Goal: Information Seeking & Learning: Learn about a topic

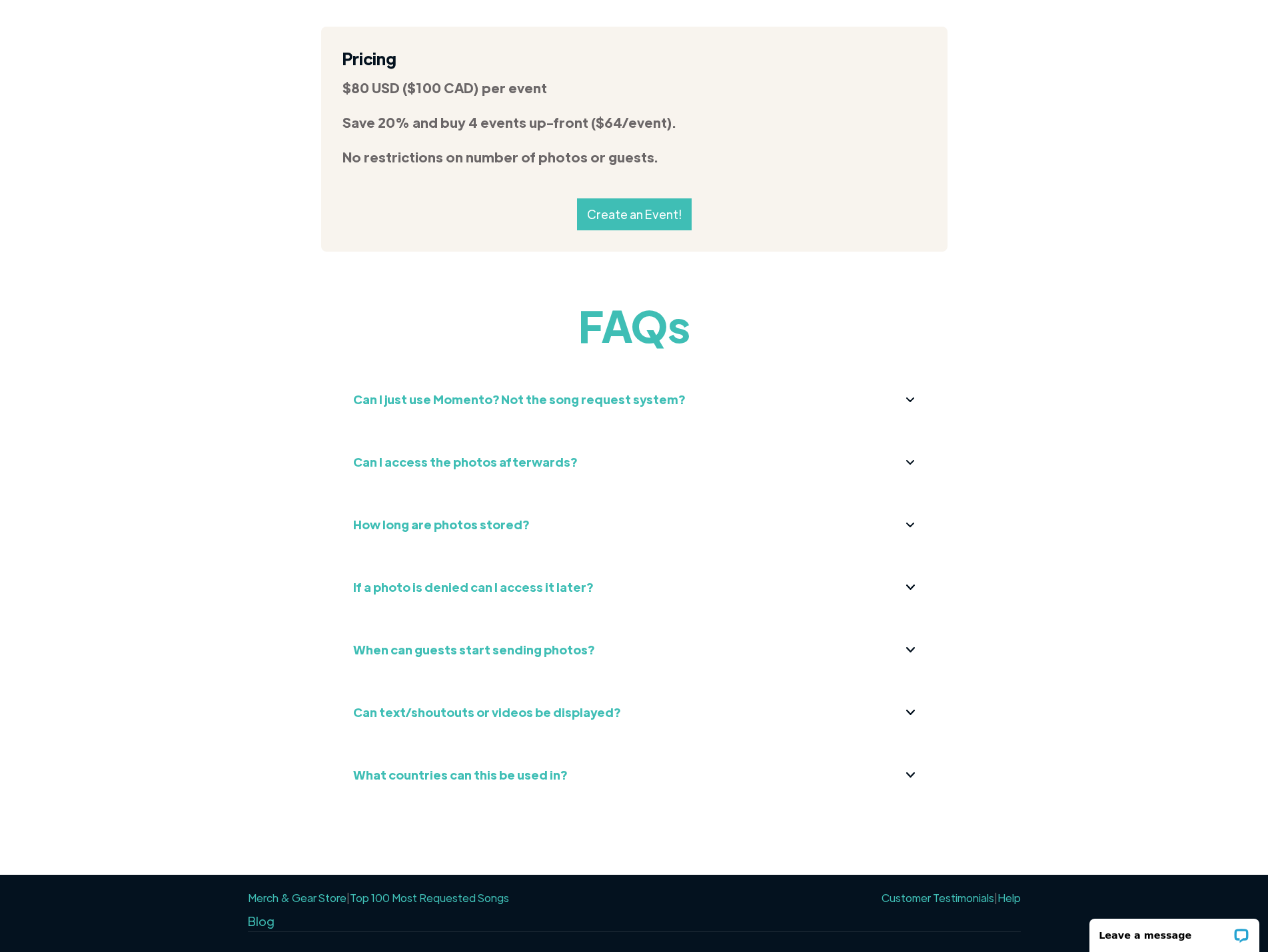
scroll to position [4893, 0]
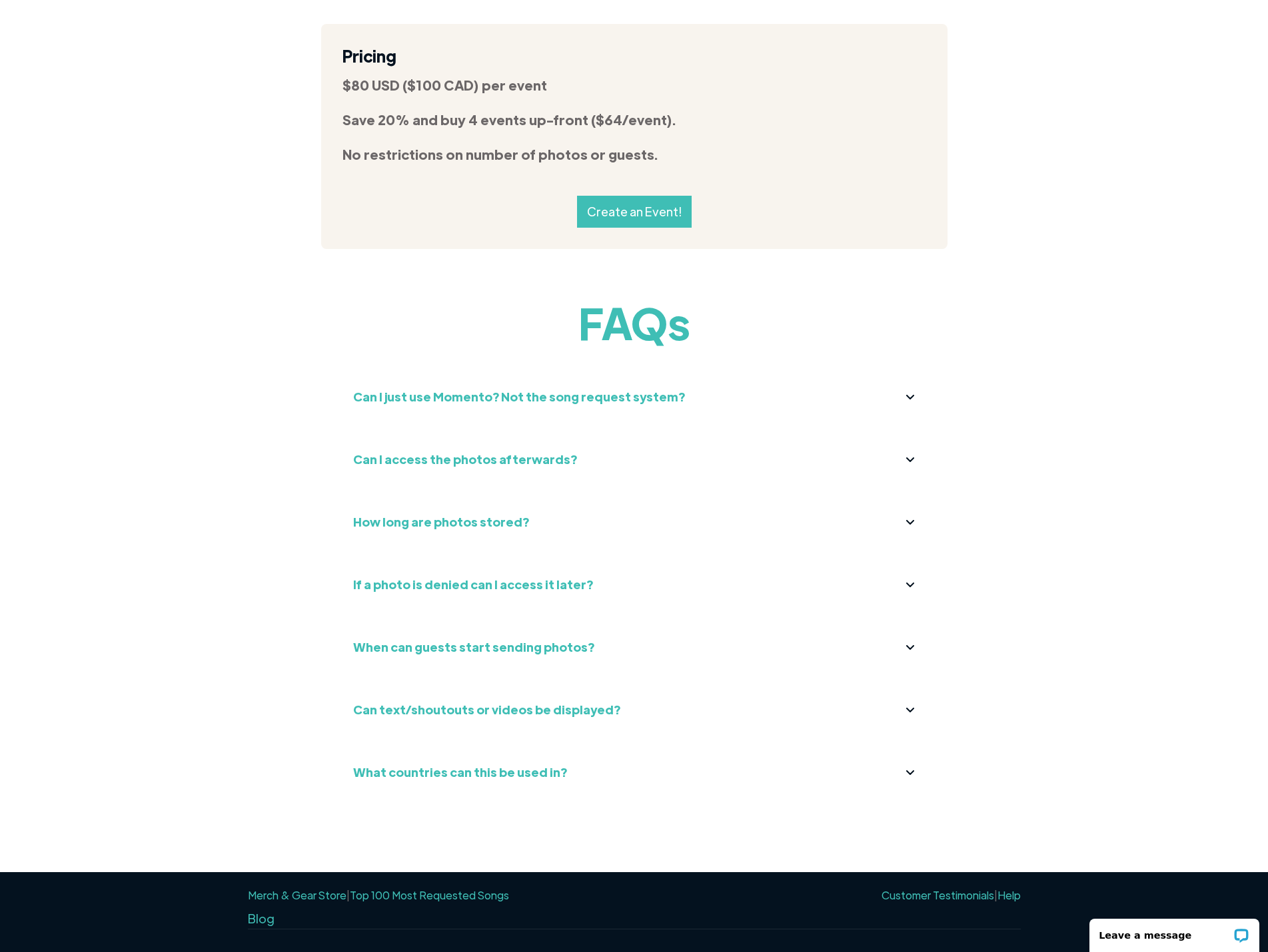
click at [470, 515] on strong "How long are photos stored?" at bounding box center [441, 522] width 176 height 15
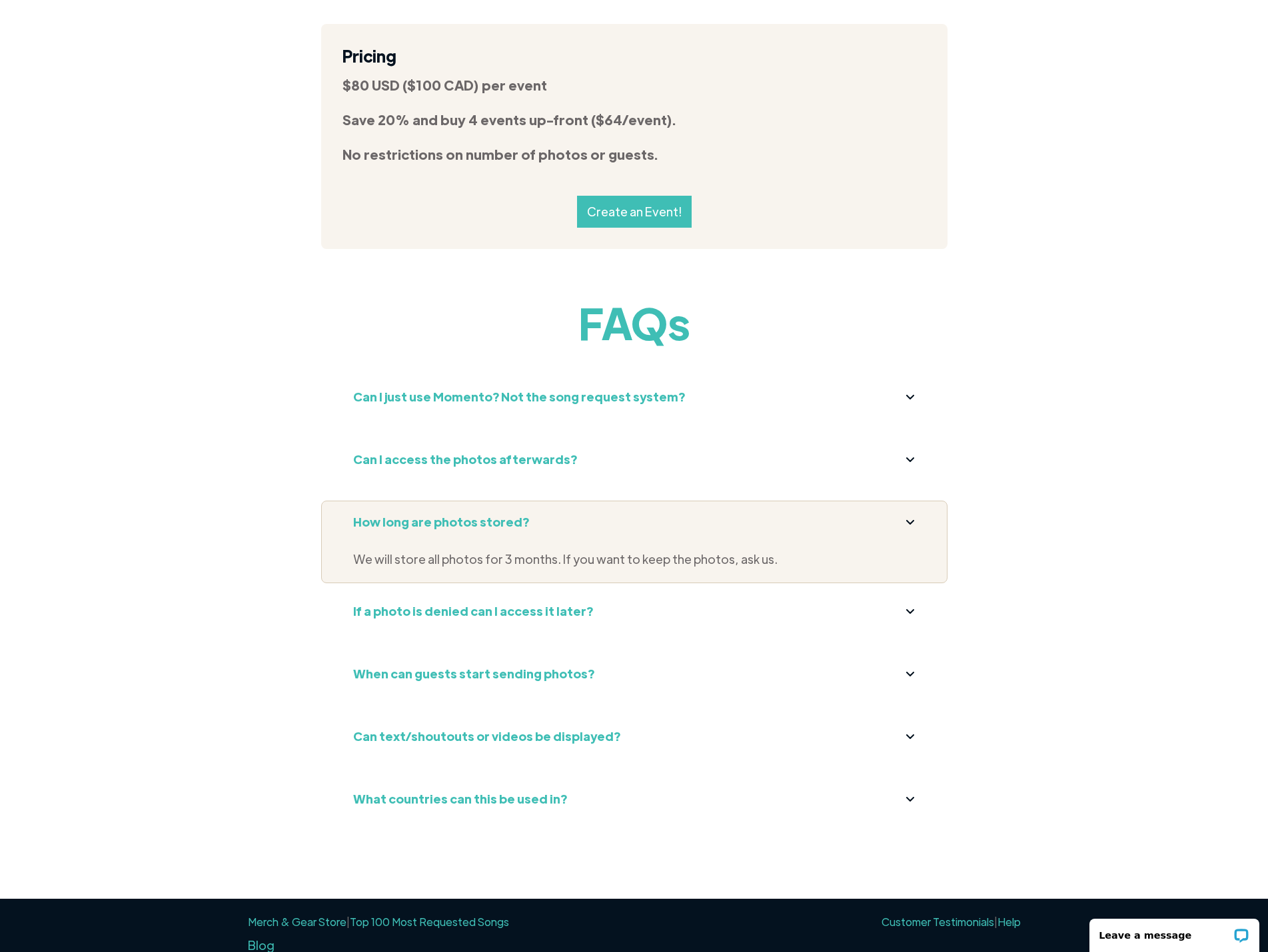
click at [420, 604] on strong "If a photo is denied can I access it later?" at bounding box center [473, 611] width 240 height 15
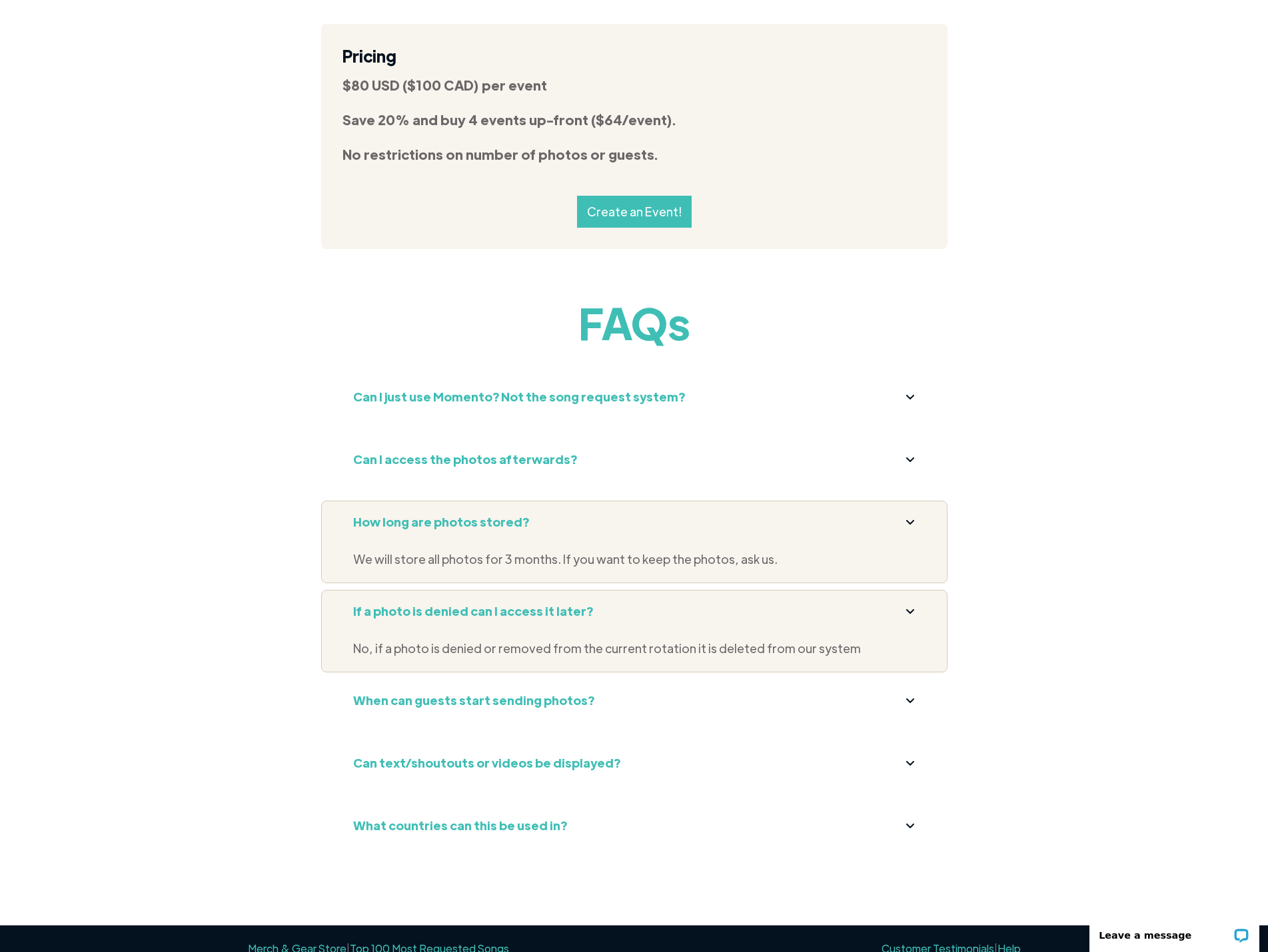
click at [412, 692] on strong "When can guests start sending photos?" at bounding box center [474, 700] width 241 height 15
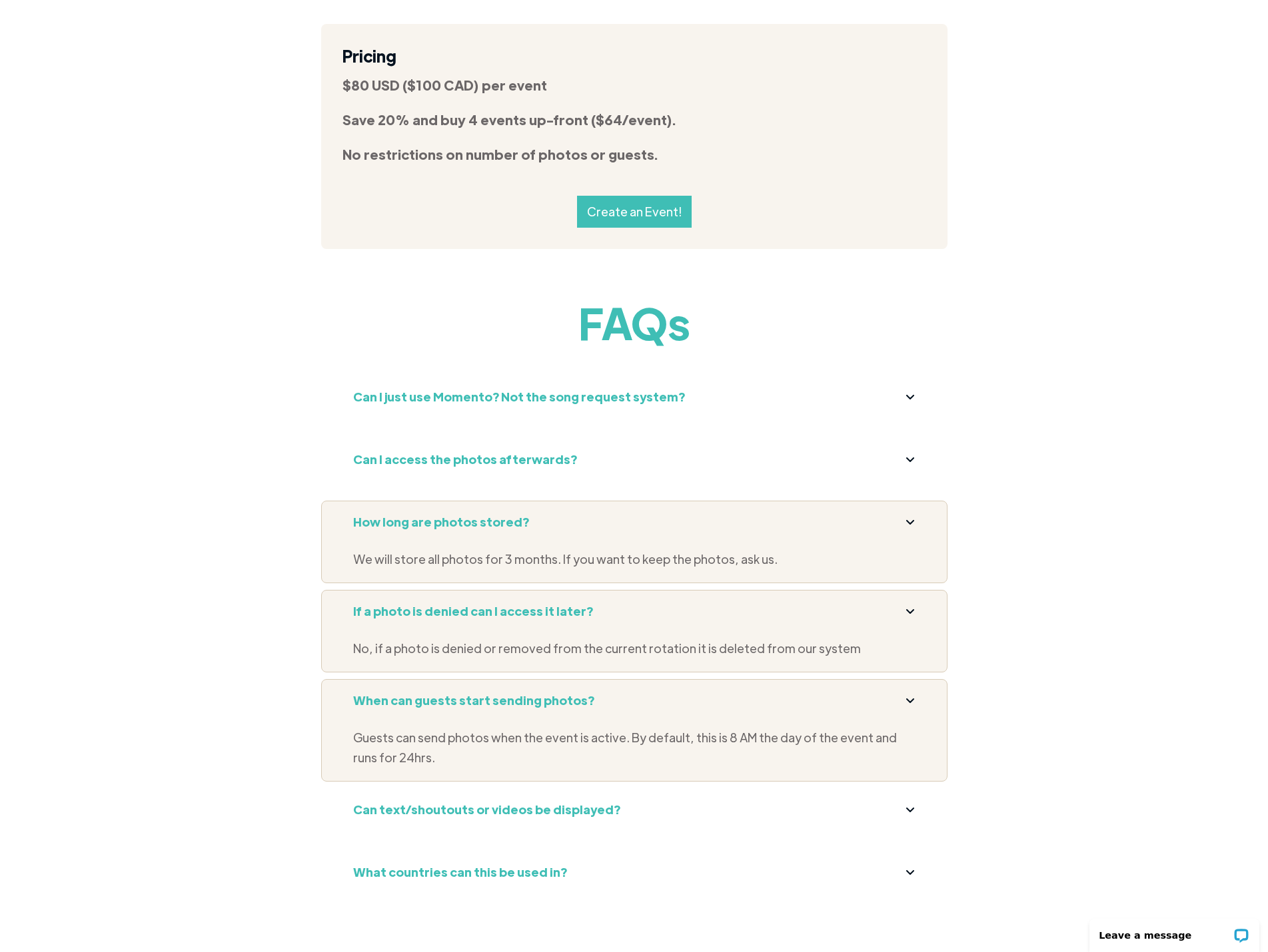
click at [434, 389] on strong "Can I just use Momento? Not the song request system?" at bounding box center [518, 397] width 331 height 15
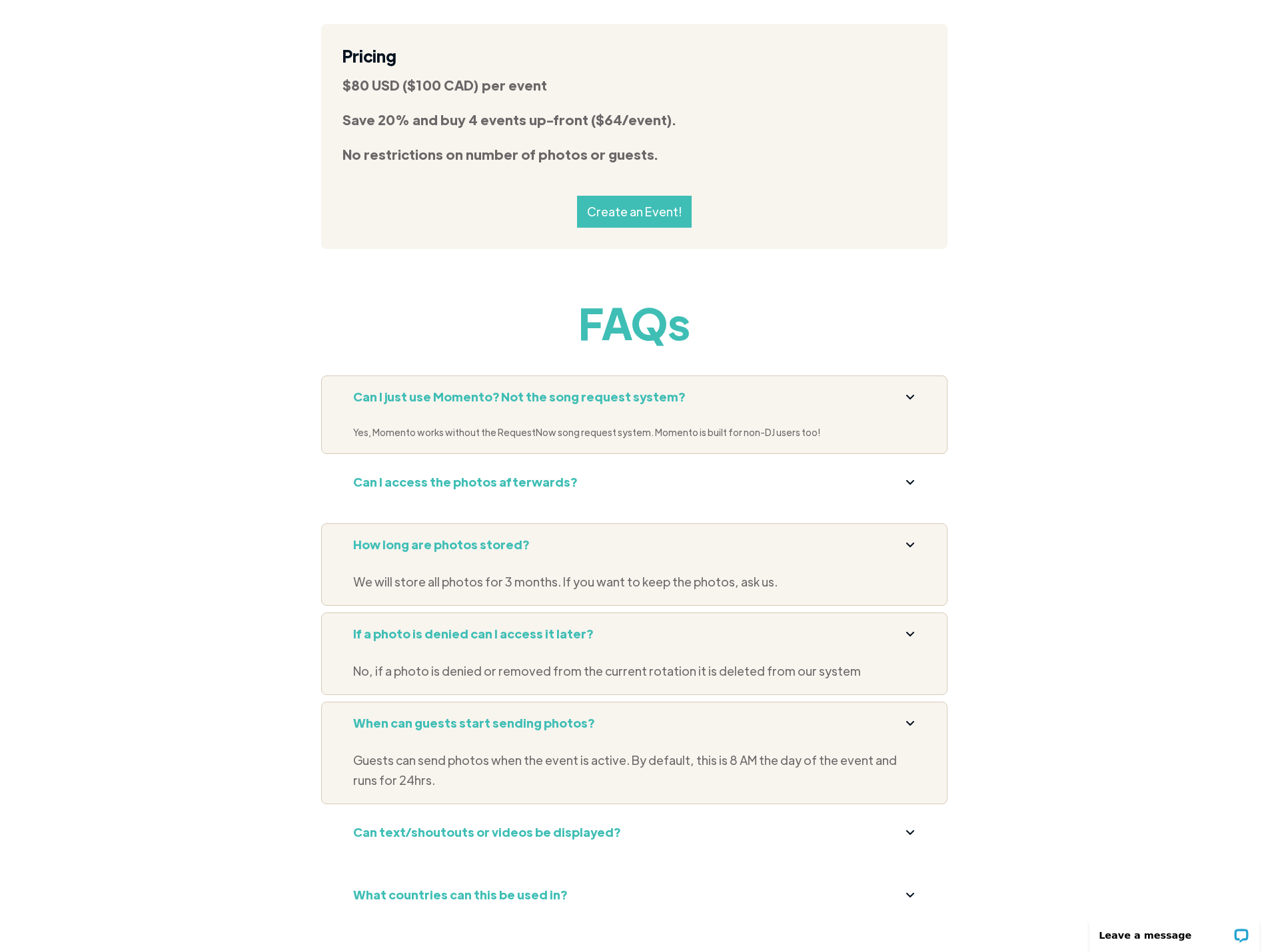
click at [399, 475] on strong "Can I access the photos afterwards?" at bounding box center [465, 482] width 224 height 15
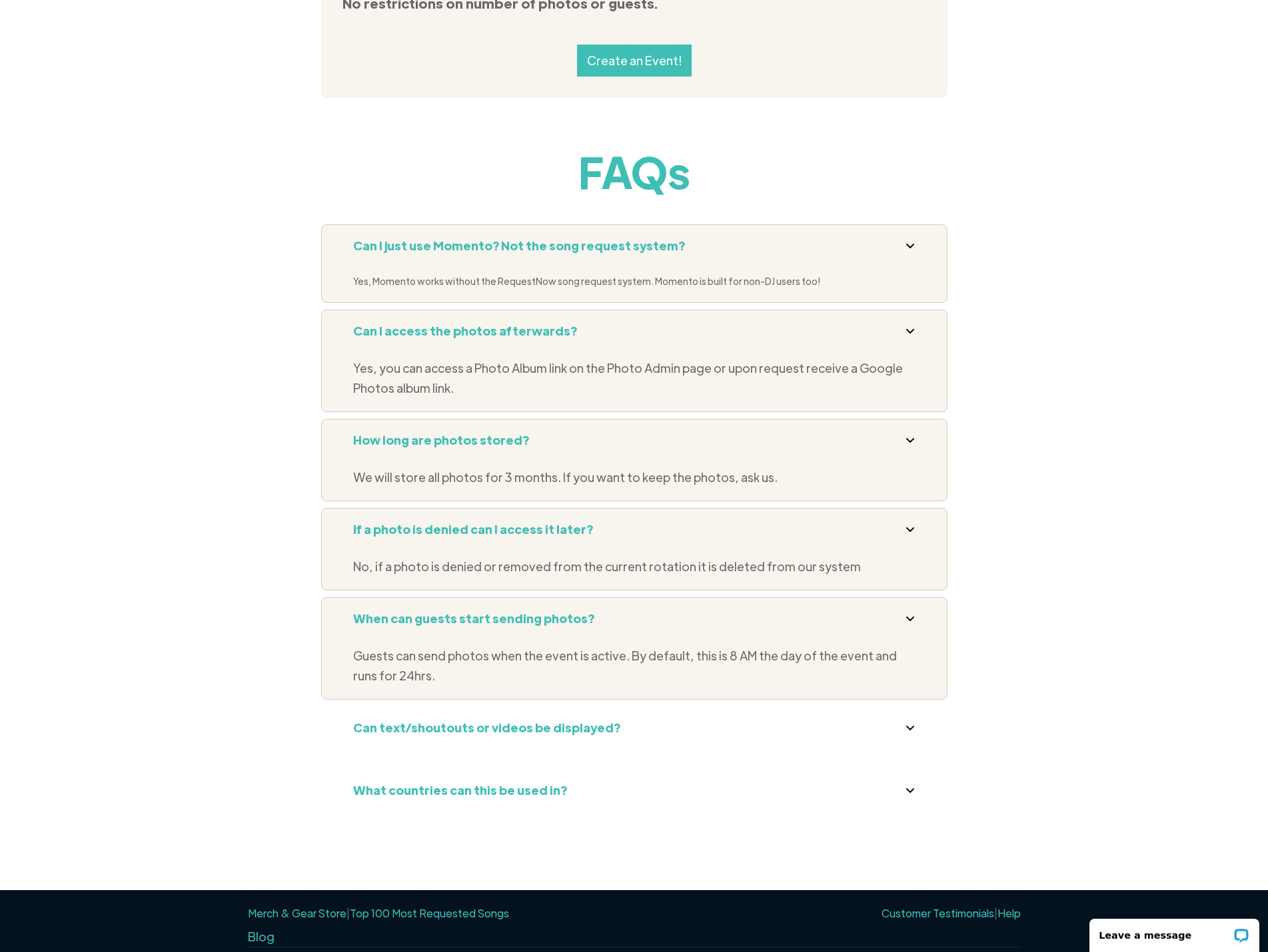
scroll to position [5062, 0]
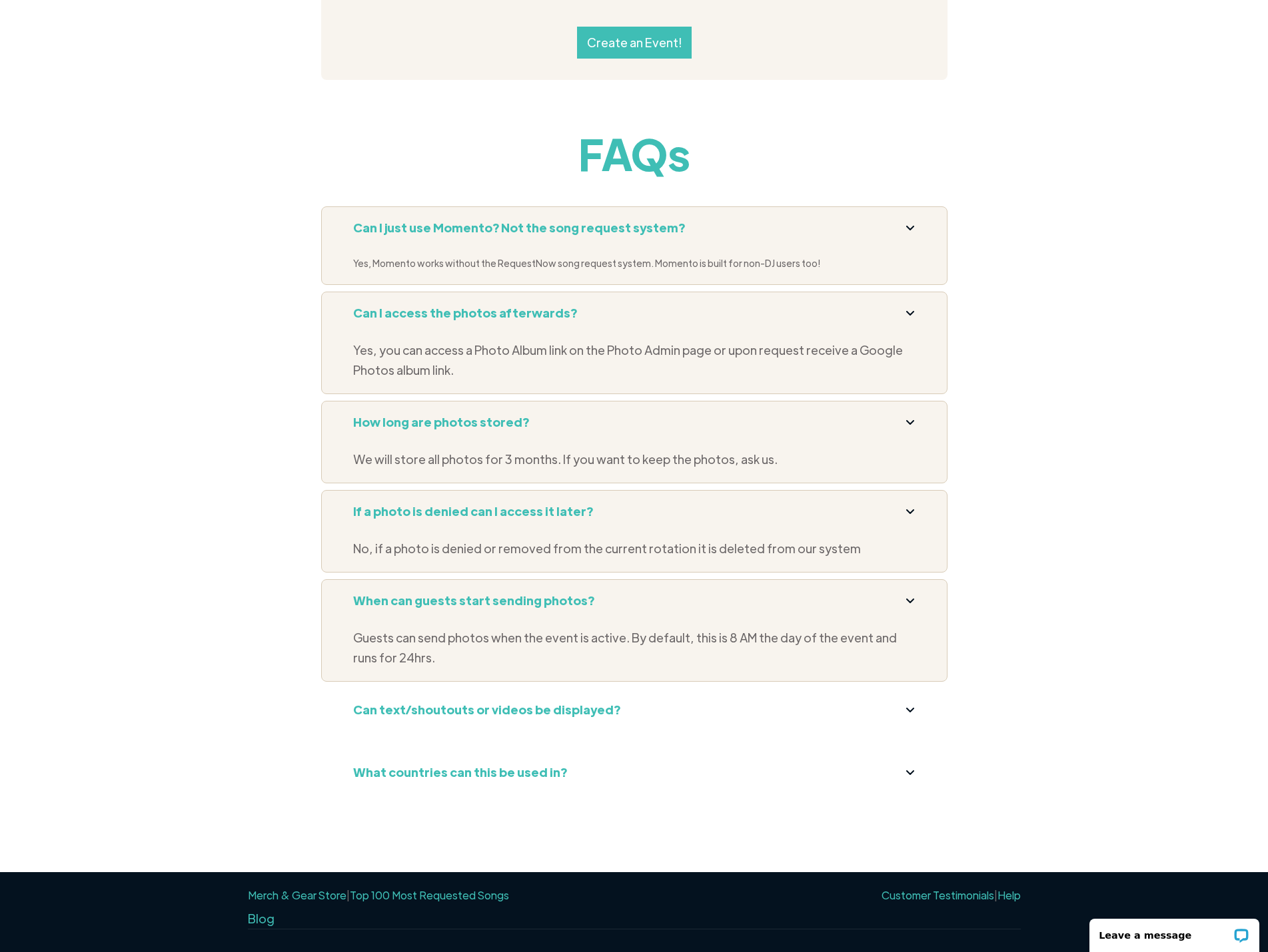
click at [550, 702] on strong "Can text/shoutouts or videos be displayed?" at bounding box center [487, 709] width 267 height 15
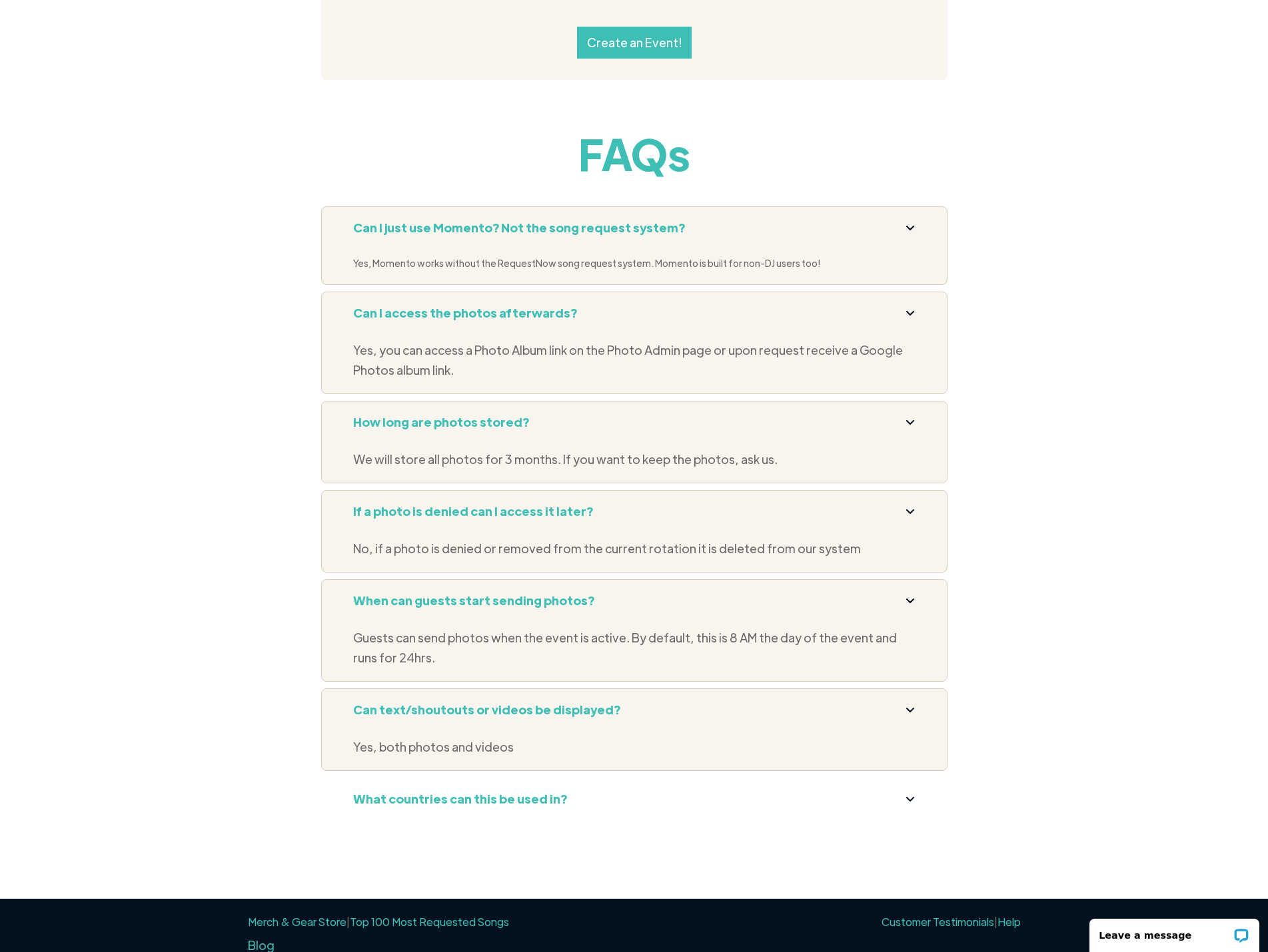
scroll to position [5089, 0]
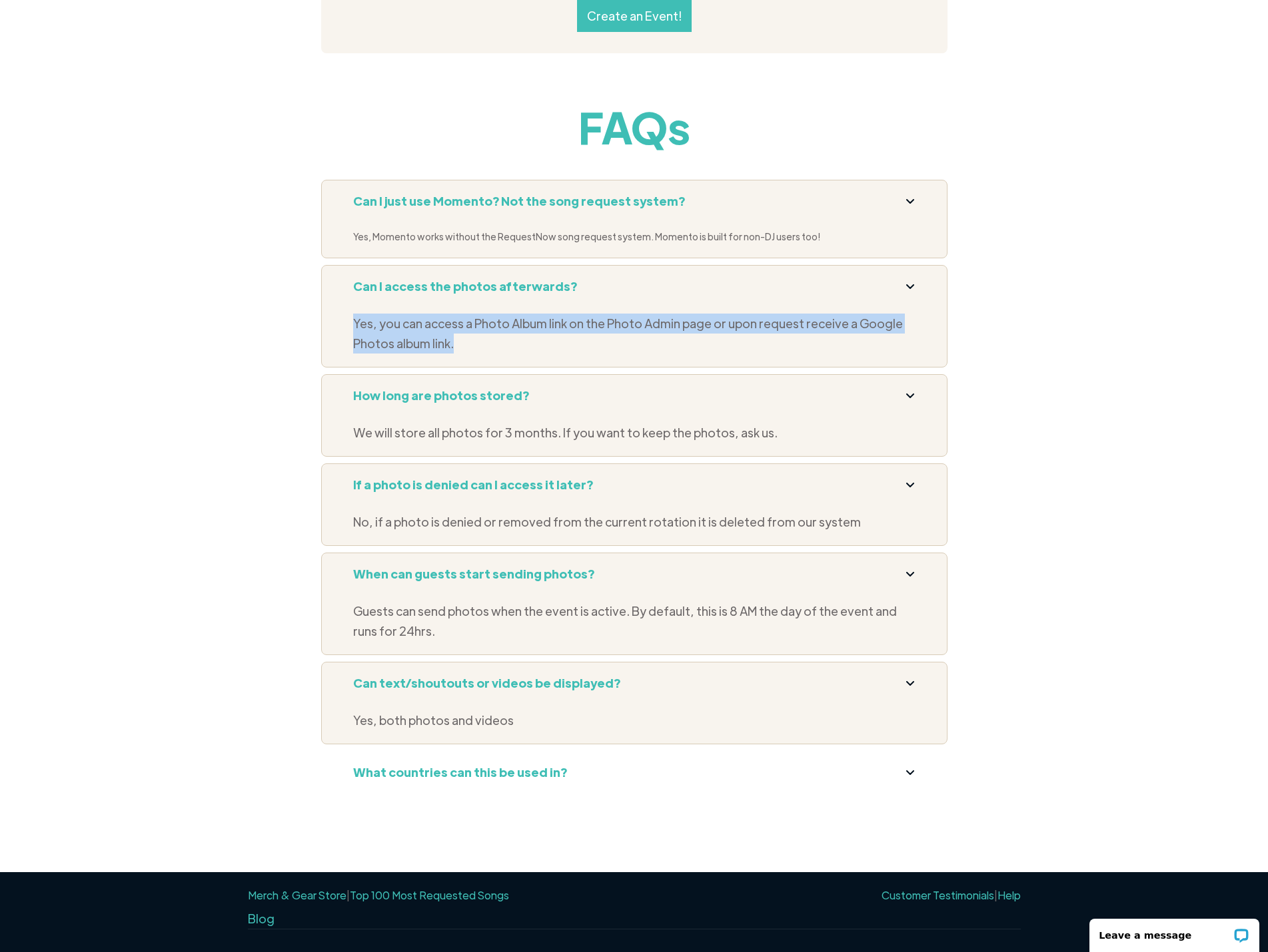
drag, startPoint x: 354, startPoint y: 286, endPoint x: 467, endPoint y: 305, distance: 114.6
click at [467, 314] on p "Yes, you can access a Photo Album link on the Photo Admin page or upon request …" at bounding box center [634, 334] width 562 height 40
copy p "Yes, you can access a Photo Album link on the Photo Admin page or upon request …"
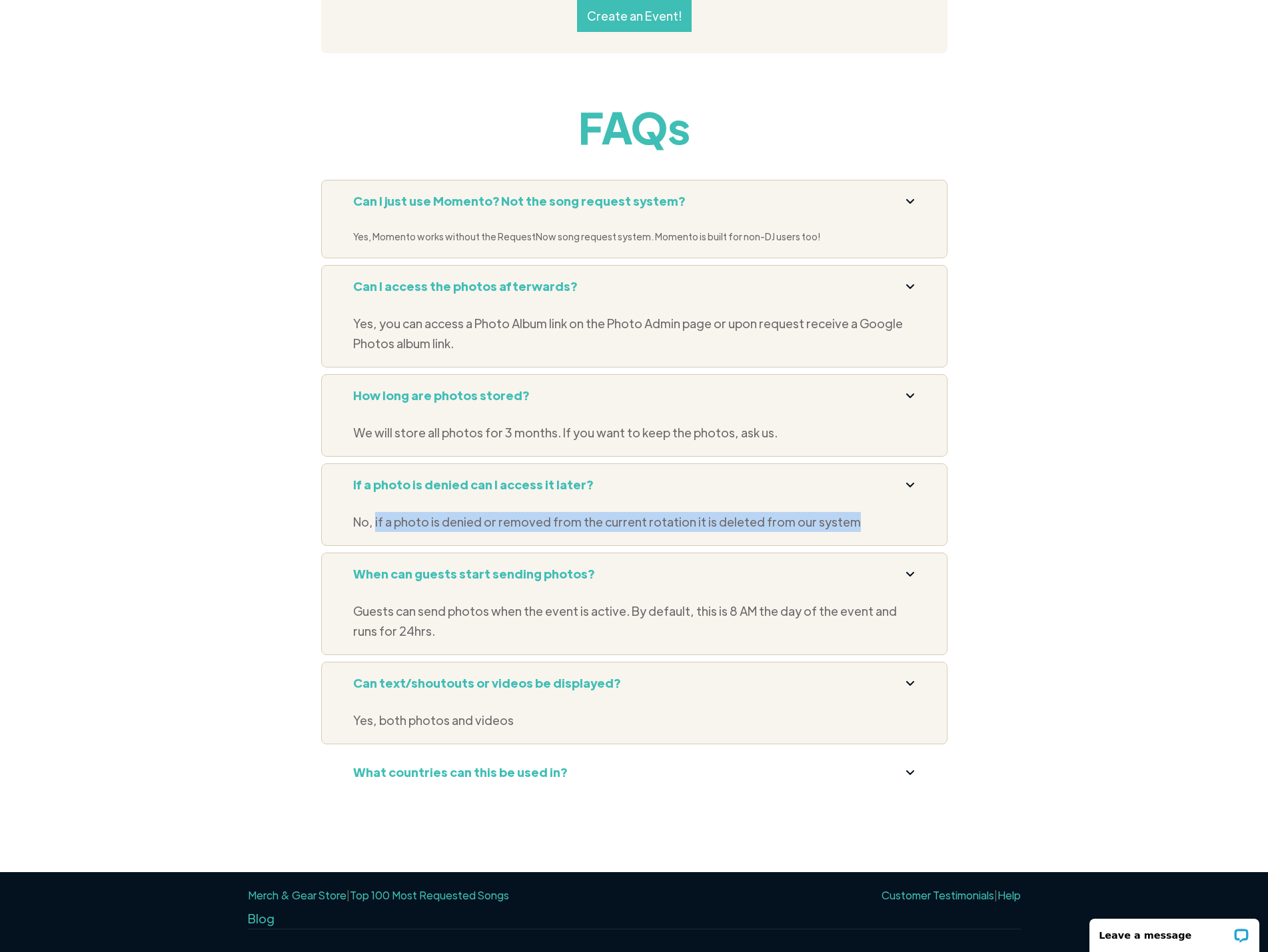
drag, startPoint x: 374, startPoint y: 485, endPoint x: 838, endPoint y: 481, distance: 464.0
click at [838, 512] on p "No, if a photo is denied or removed from the current rotation it is deleted fro…" at bounding box center [634, 522] width 562 height 20
copy p "if a photo is denied or removed from the current rotation it is deleted from ou…"
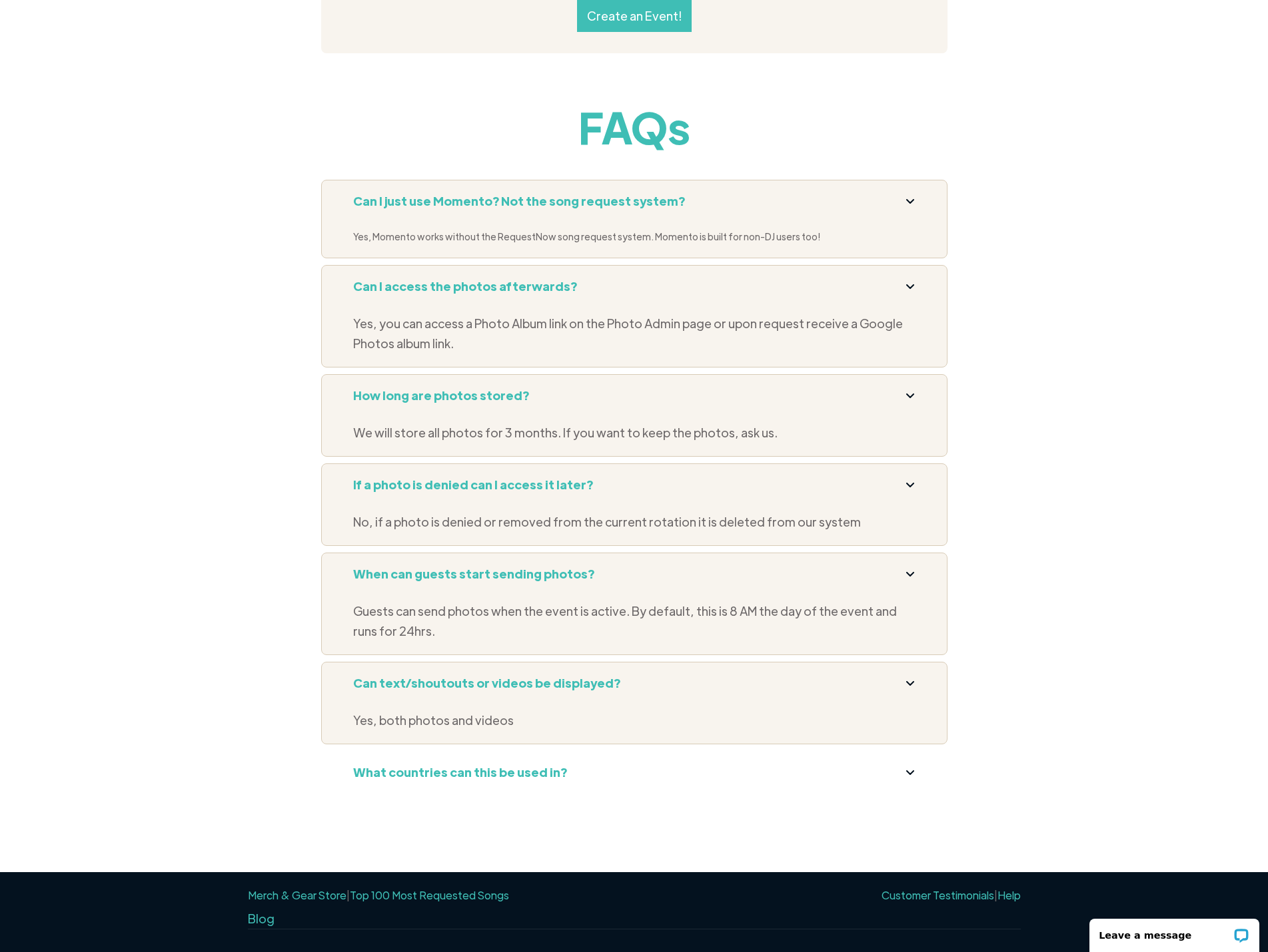
click at [1169, 378] on div "FAQs Can I just use Momento? Not the song request system? Yes, Momento works wi…" at bounding box center [634, 486] width 1268 height 772
click at [477, 764] on strong "What countries can this be used in?" at bounding box center [460, 771] width 214 height 15
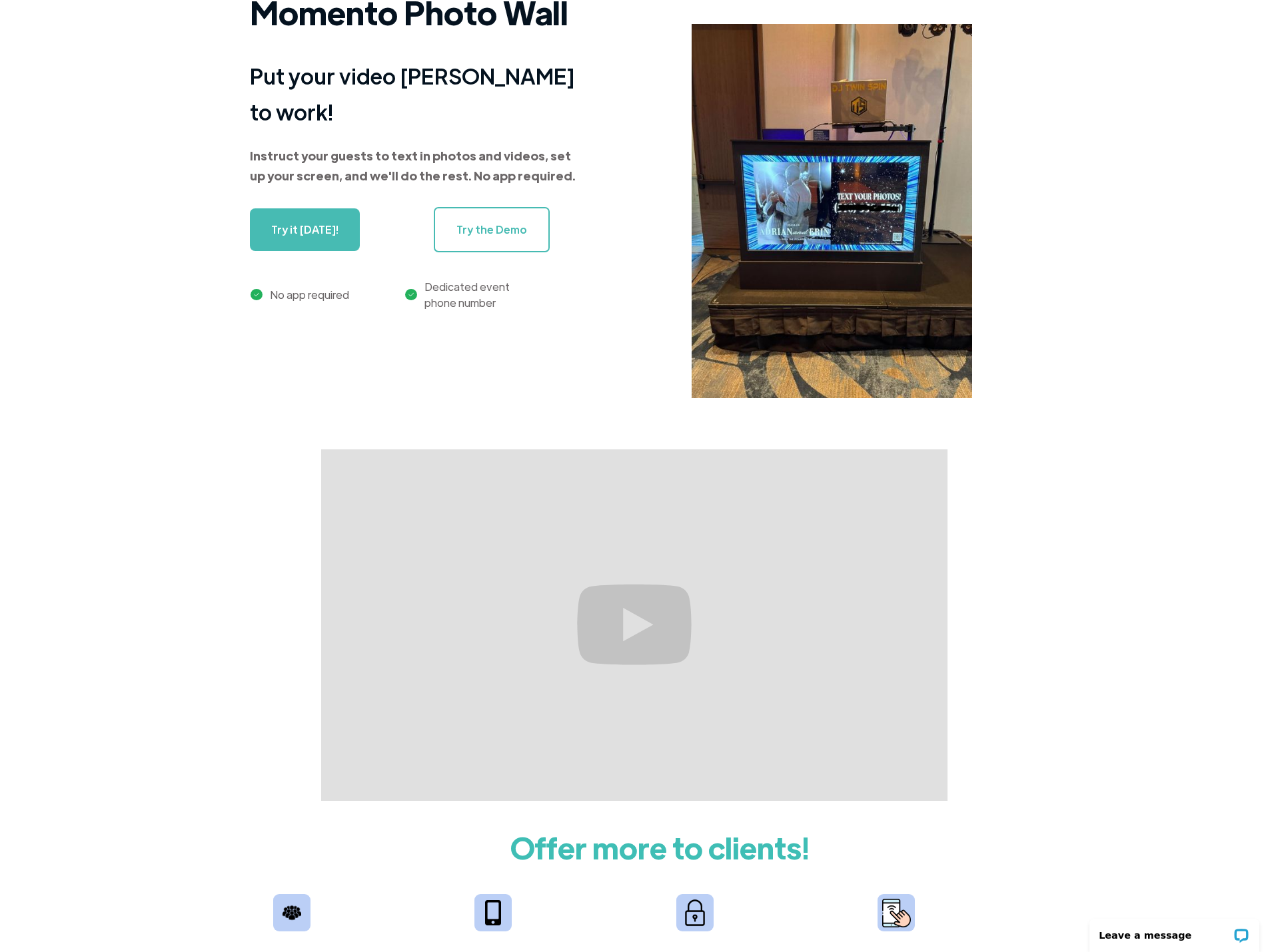
scroll to position [0, 0]
